Goal: Transaction & Acquisition: Purchase product/service

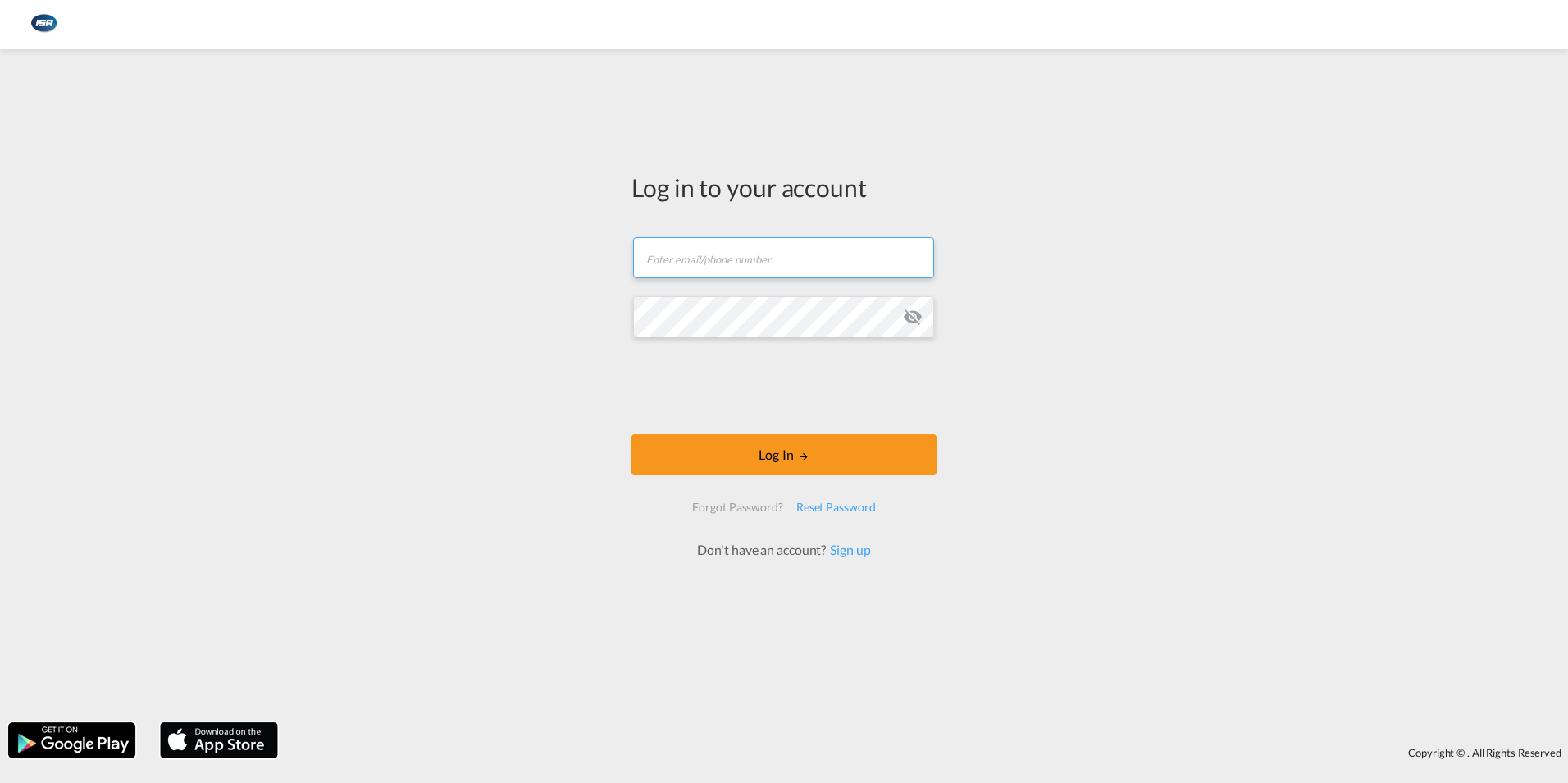
type input "[EMAIL_ADDRESS][DOMAIN_NAME]"
click at [811, 421] on div at bounding box center [784, 388] width 250 height 68
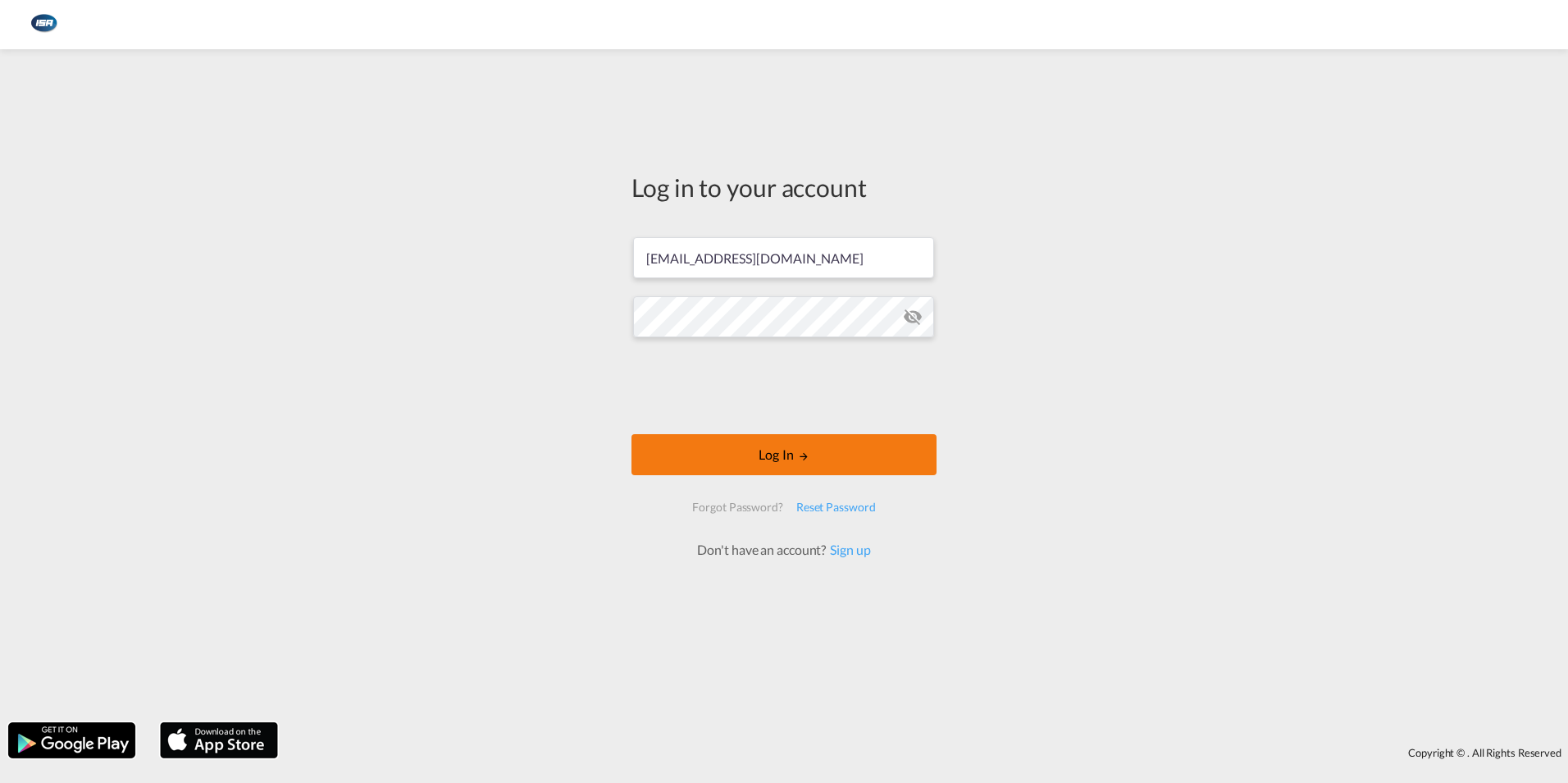
click at [819, 458] on button "Log In" at bounding box center [784, 455] width 305 height 41
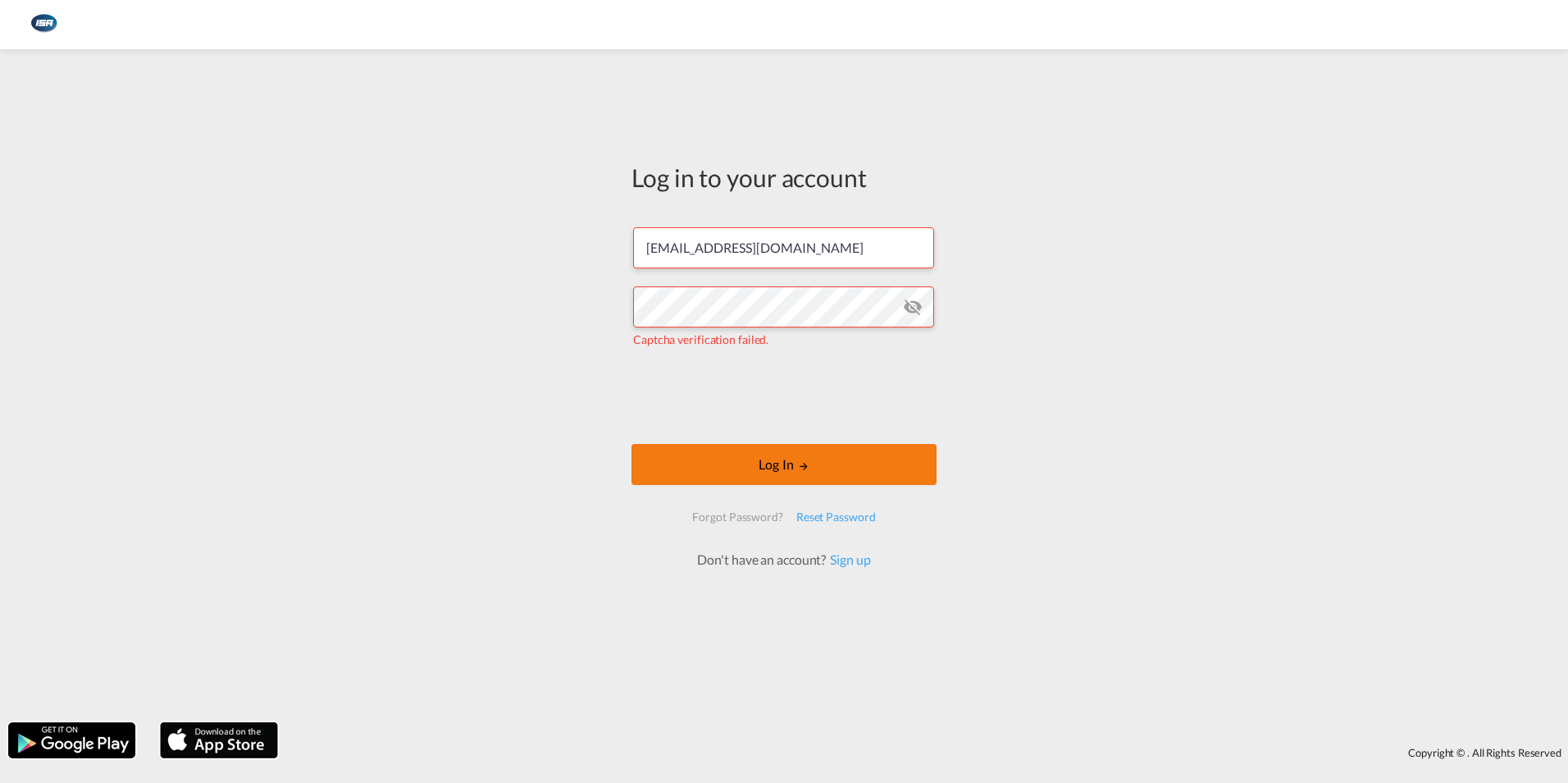
click at [758, 468] on button "Log In" at bounding box center [784, 464] width 305 height 41
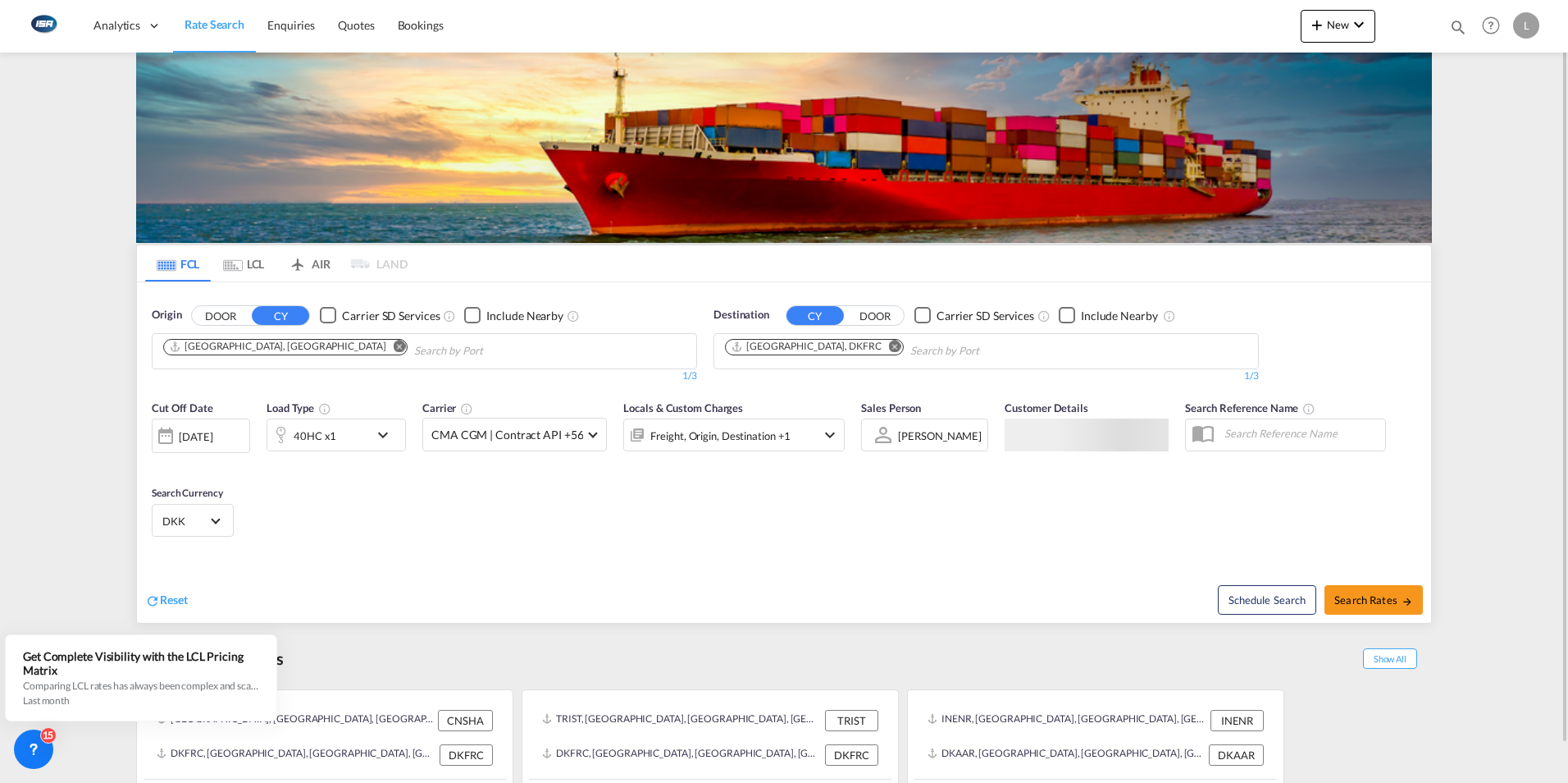
click at [394, 348] on md-icon "Remove" at bounding box center [400, 345] width 12 height 12
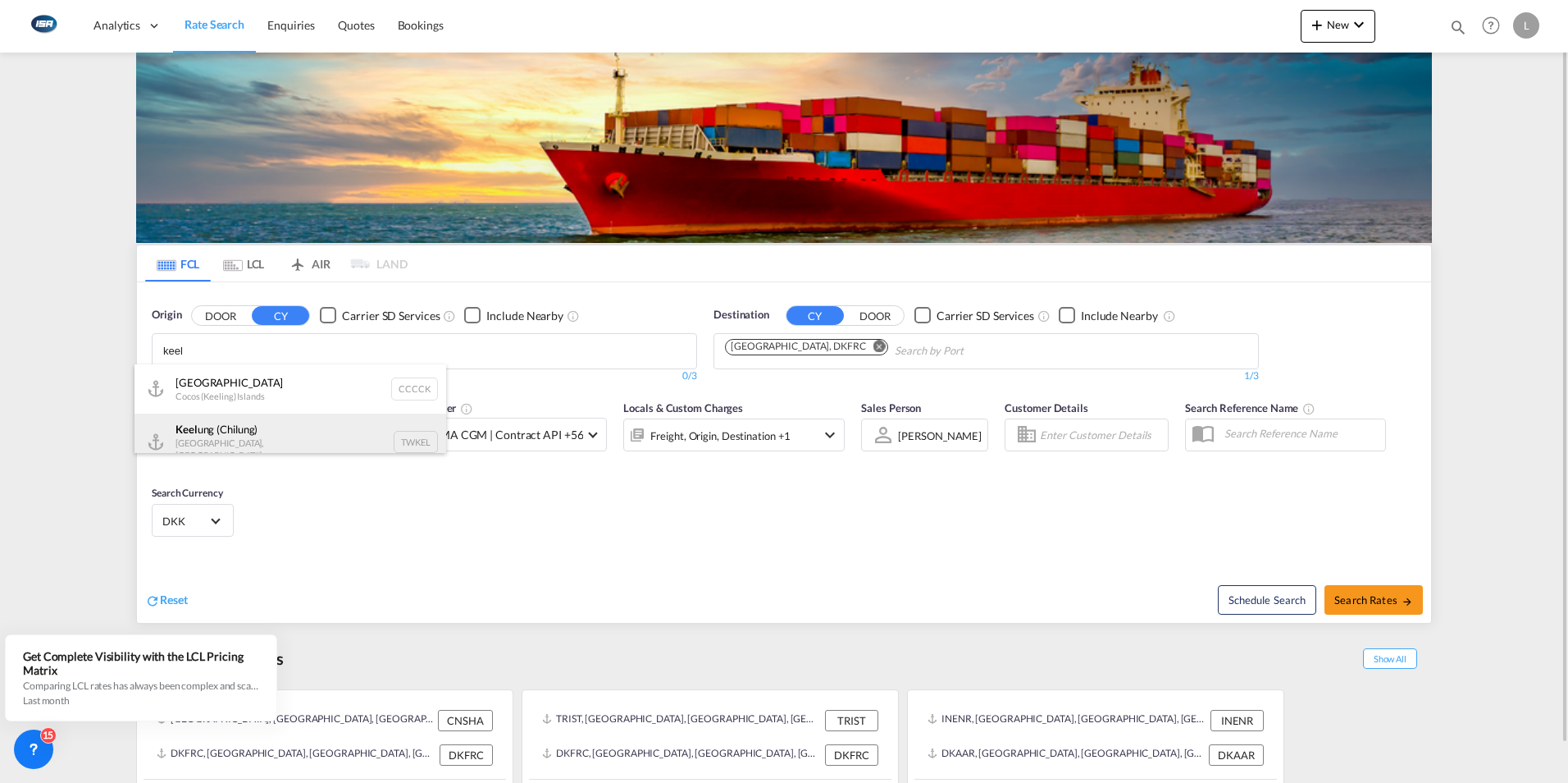
type input "keel"
click at [233, 444] on div "[PERSON_NAME] ([GEOGRAPHIC_DATA]) [GEOGRAPHIC_DATA], Province of [GEOGRAPHIC_DA…" at bounding box center [290, 442] width 312 height 56
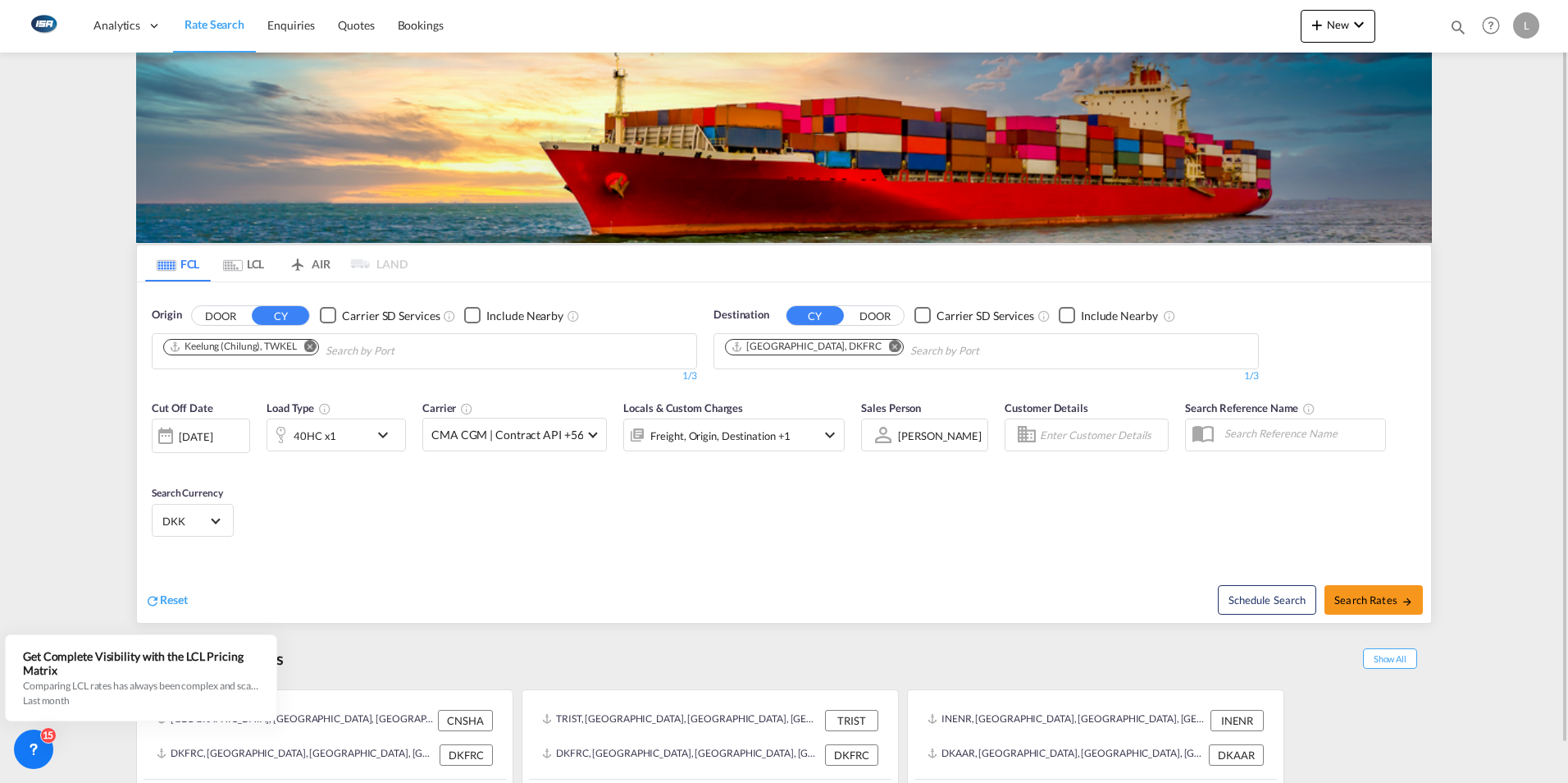
click at [889, 344] on md-icon "Remove" at bounding box center [895, 345] width 12 height 12
click at [794, 351] on input "Chips input." at bounding box center [802, 350] width 156 height 26
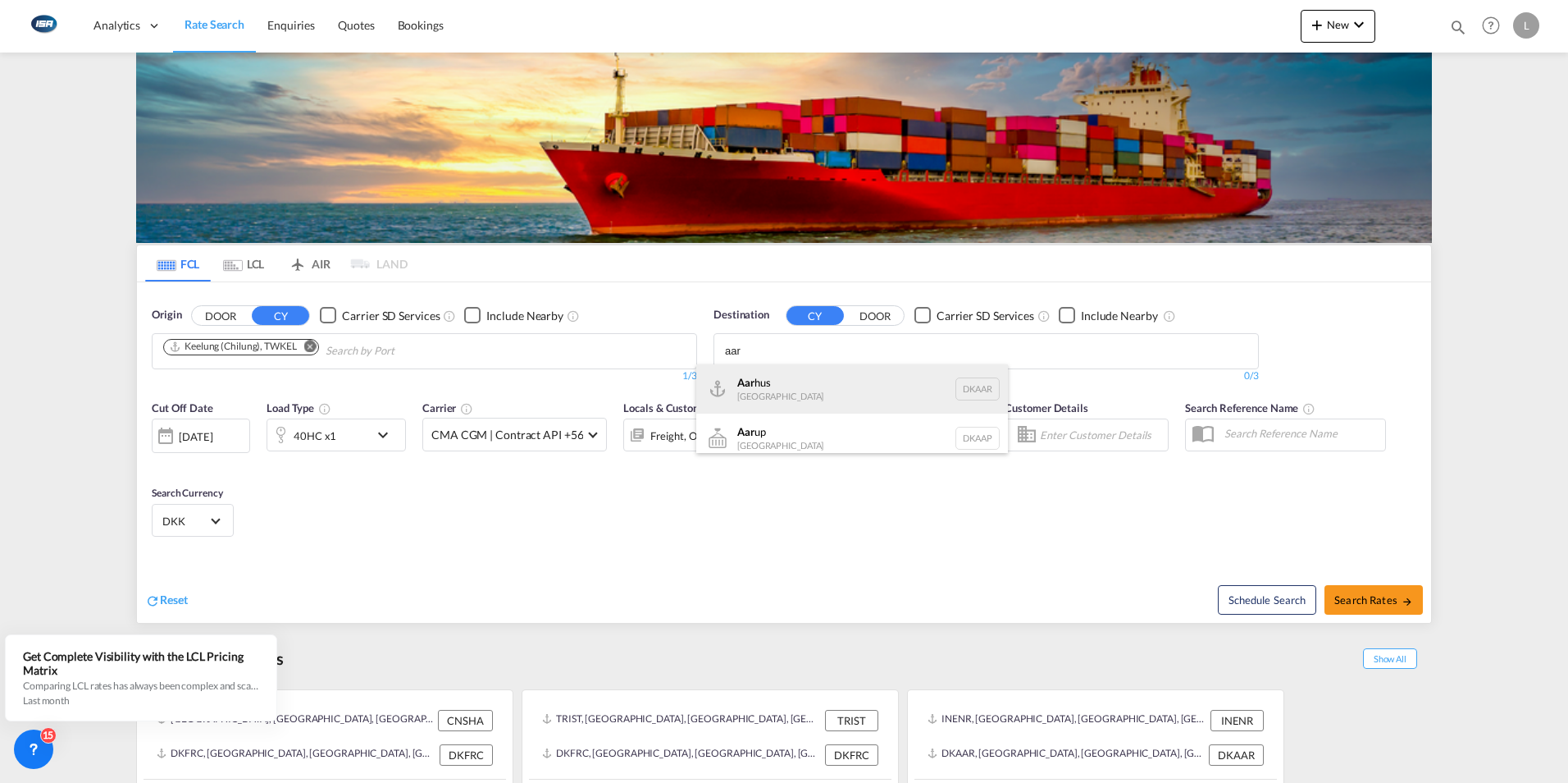
type input "aar"
click at [768, 382] on div "Aar hus [GEOGRAPHIC_DATA] [GEOGRAPHIC_DATA]" at bounding box center [852, 389] width 312 height 50
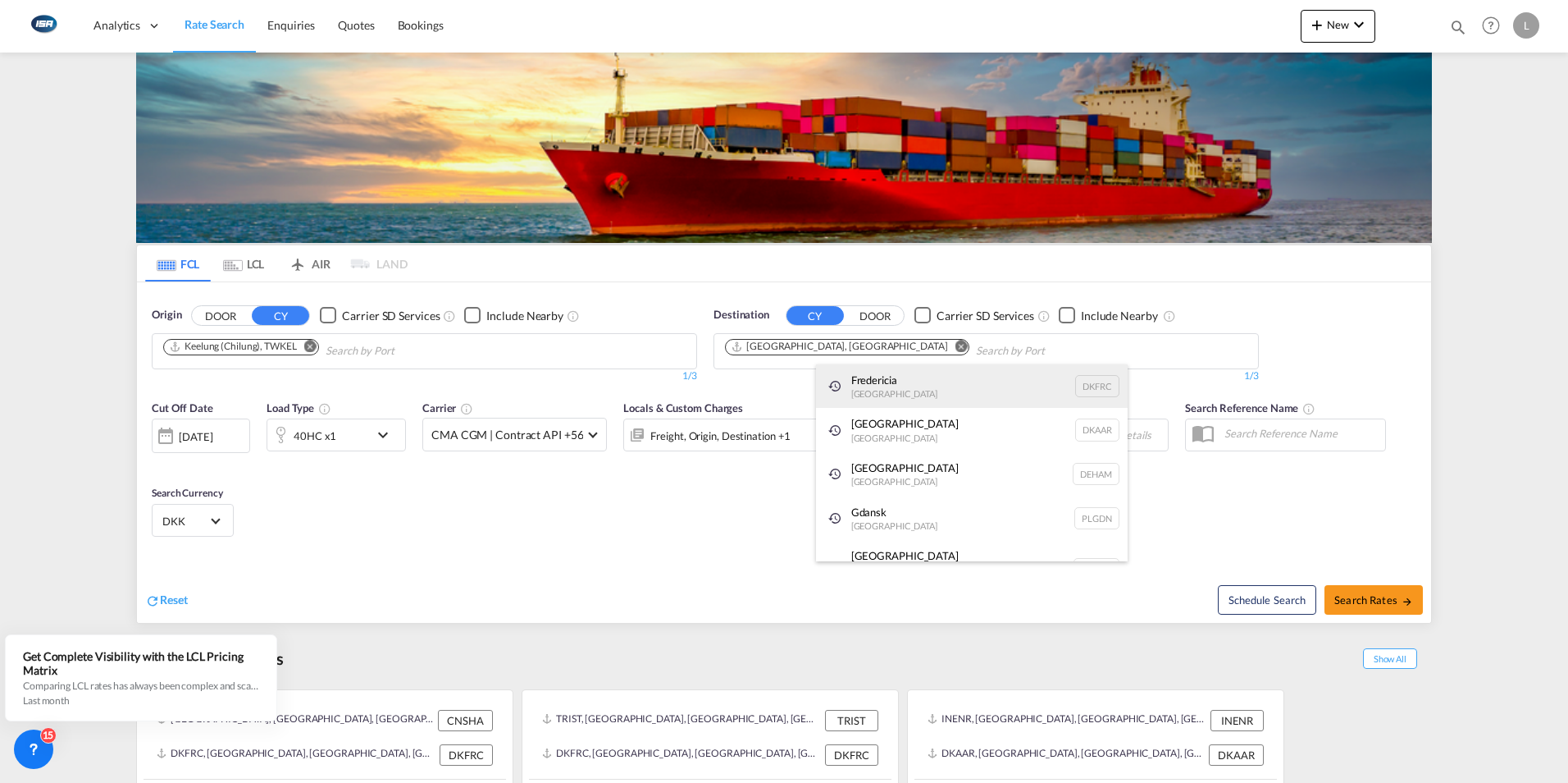
click at [866, 377] on div "Fredericia [GEOGRAPHIC_DATA] DKFRC" at bounding box center [972, 386] width 312 height 44
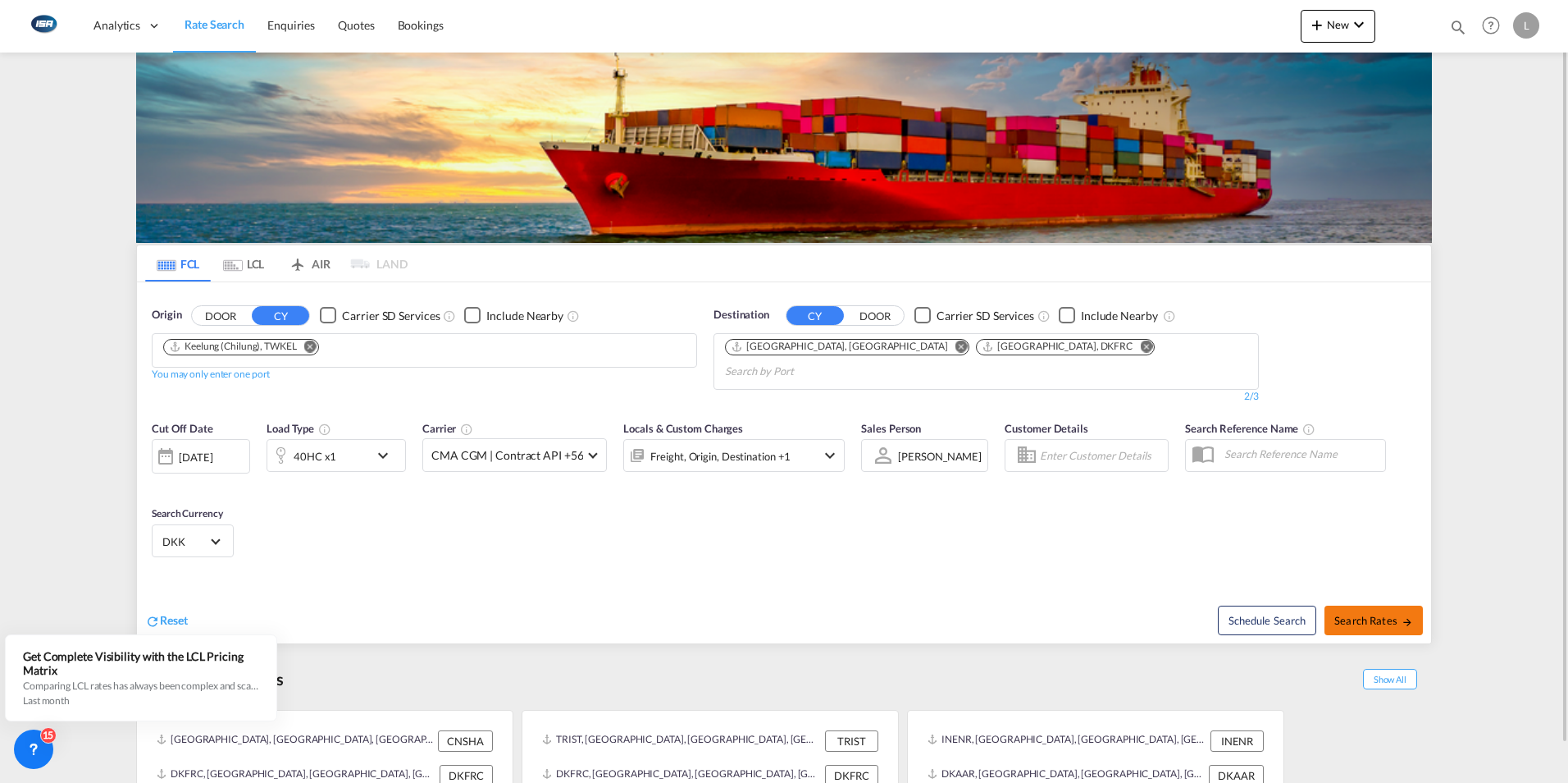
click at [1383, 614] on span "Search Rates" at bounding box center [1374, 620] width 79 height 13
type input "TWKEL to DKAAR,DKFRC / [DATE]"
